Goal: Transaction & Acquisition: Purchase product/service

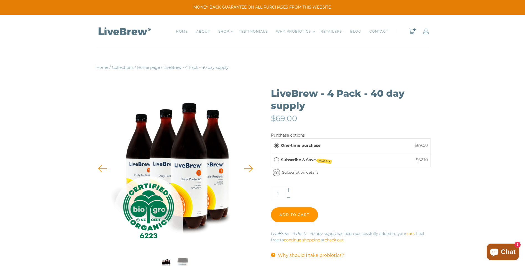
click at [412, 28] on div "0" at bounding box center [410, 31] width 35 height 33
click at [406, 31] on div "0" at bounding box center [414, 32] width 29 height 6
click at [413, 28] on div "0" at bounding box center [410, 31] width 35 height 33
click at [411, 29] on link "0" at bounding box center [411, 32] width 6 height 6
click at [410, 29] on link "0" at bounding box center [411, 32] width 6 height 6
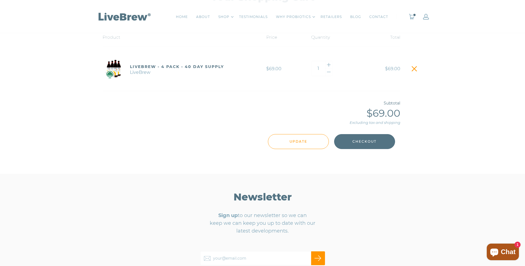
scroll to position [106, 0]
click at [346, 144] on button "Checkout" at bounding box center [364, 140] width 61 height 15
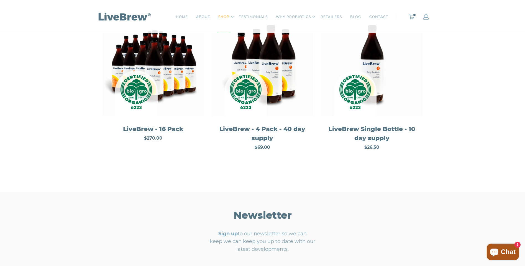
scroll to position [111, 0]
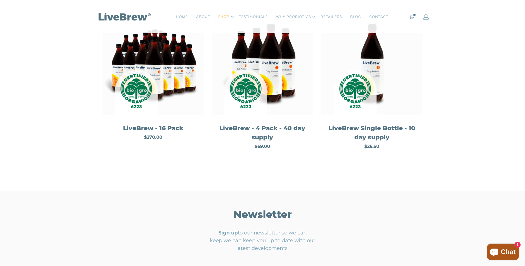
click at [276, 130] on div "LiveBrew - 4 Pack - 40 day supply" at bounding box center [262, 133] width 93 height 18
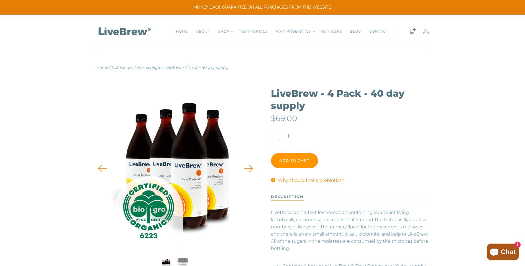
click at [304, 160] on input "Add to cart" at bounding box center [294, 160] width 47 height 15
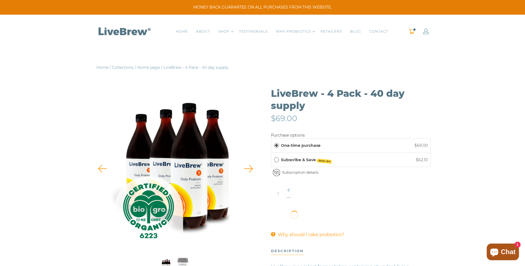
click at [410, 28] on div "1" at bounding box center [410, 31] width 35 height 33
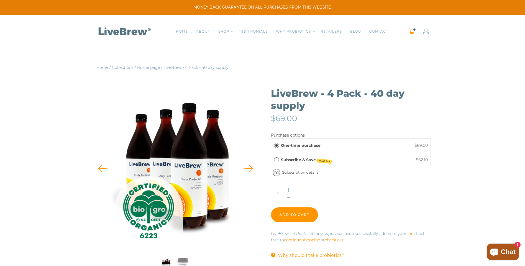
click at [410, 30] on link "1" at bounding box center [411, 32] width 6 height 6
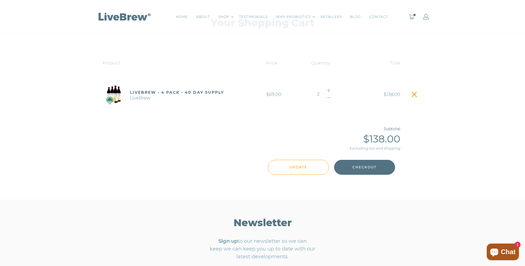
scroll to position [80, 0]
click at [268, 175] on input "Update" at bounding box center [298, 167] width 61 height 15
